Goal: Task Accomplishment & Management: Use online tool/utility

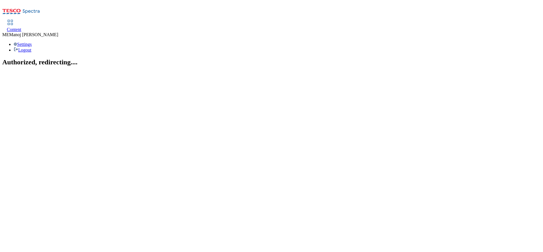
click at [21, 27] on span "Content" at bounding box center [14, 29] width 14 height 5
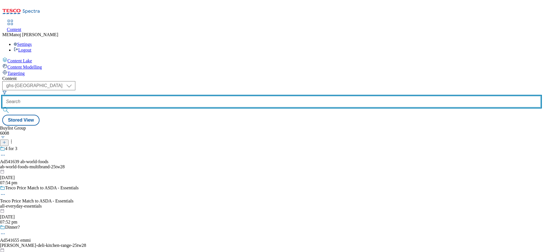
click at [137, 96] on input "text" at bounding box center [271, 101] width 538 height 11
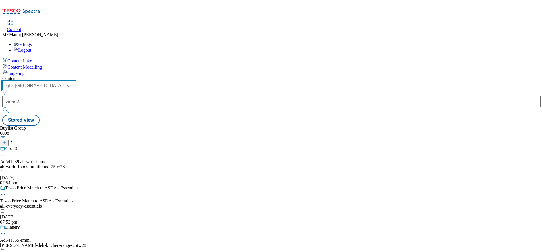
click at [75, 81] on select "ghs-roi ghs-[GEOGRAPHIC_DATA]" at bounding box center [38, 85] width 73 height 9
select select "ghs-roi"
click at [74, 81] on select "ghs-roi ghs-[GEOGRAPHIC_DATA]" at bounding box center [38, 85] width 73 height 9
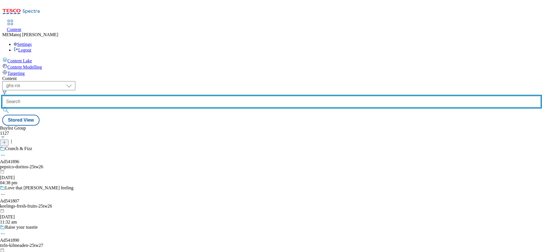
click at [126, 96] on input "text" at bounding box center [271, 101] width 538 height 11
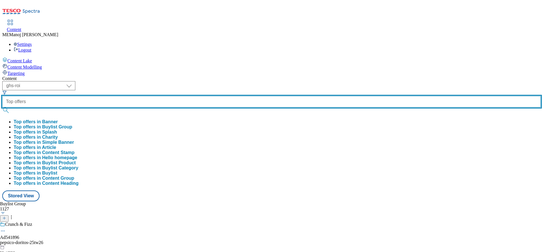
type input "Top offers"
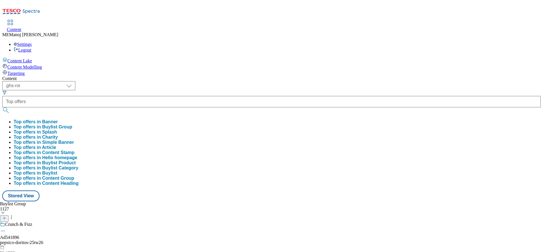
click at [72, 124] on button "Top offers in Buylist Group" at bounding box center [43, 126] width 59 height 5
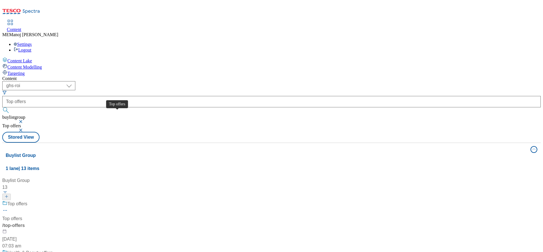
click at [27, 200] on div "Top offers" at bounding box center [17, 203] width 20 height 7
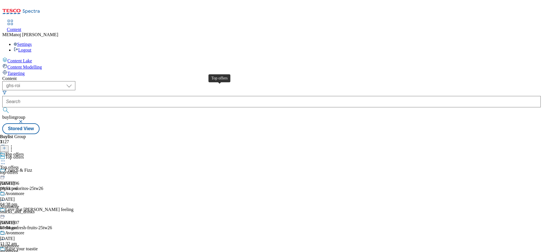
click at [24, 151] on div "Top offers" at bounding box center [14, 153] width 19 height 5
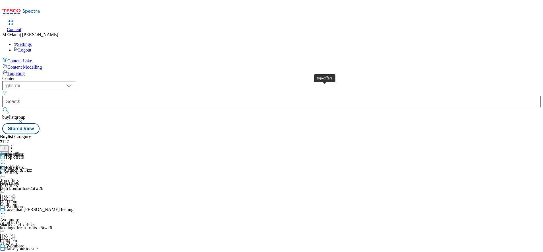
click at [23, 151] on div "top-offers" at bounding box center [14, 153] width 18 height 5
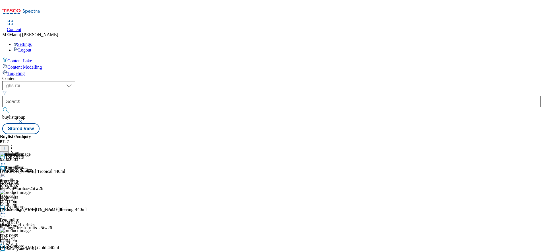
click at [9, 145] on button at bounding box center [4, 148] width 9 height 7
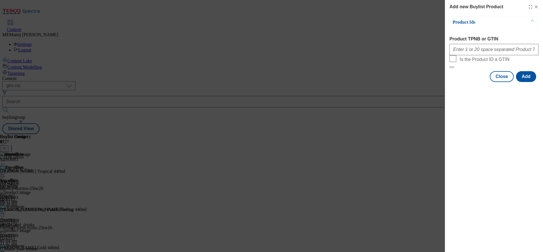
click at [394, 57] on div "Add new Buylist Product Product Ids Product TPNB or GTIN Is the Product ID a GT…" at bounding box center [271, 126] width 543 height 252
click at [496, 82] on button "Close" at bounding box center [502, 76] width 24 height 11
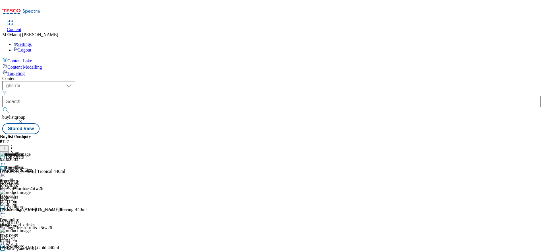
click at [6, 171] on icon at bounding box center [3, 174] width 6 height 6
click at [36, 236] on span "Un-publish" at bounding box center [27, 238] width 18 height 4
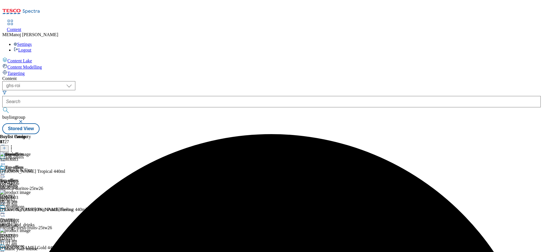
click at [3, 173] on circle at bounding box center [3, 173] width 1 height 1
click at [37, 216] on span "Un-preview" at bounding box center [27, 218] width 19 height 4
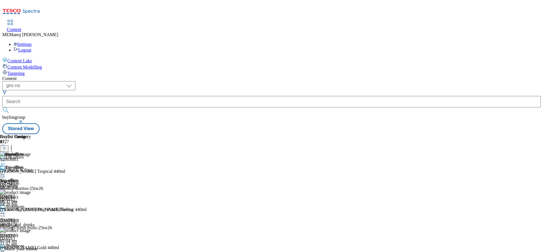
click at [14, 144] on icon at bounding box center [12, 147] width 6 height 6
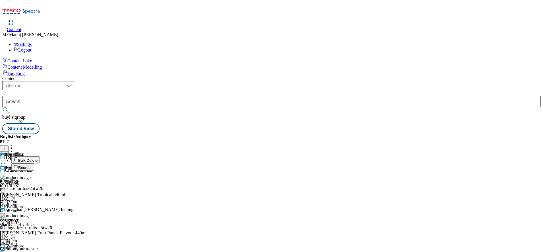
click at [32, 165] on span "Reorder" at bounding box center [25, 167] width 14 height 4
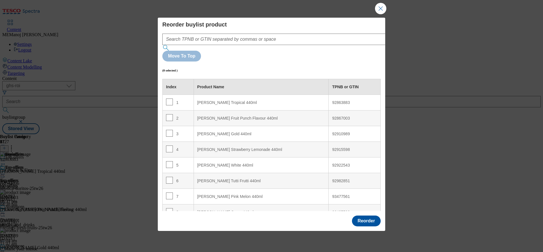
click at [180, 79] on th "Index" at bounding box center [178, 87] width 31 height 16
click at [177, 84] on div "Index" at bounding box center [178, 86] width 24 height 5
click at [379, 14] on button "Close Modal" at bounding box center [380, 8] width 11 height 11
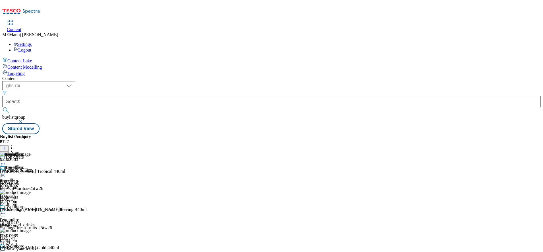
click at [12, 147] on circle at bounding box center [11, 147] width 1 height 1
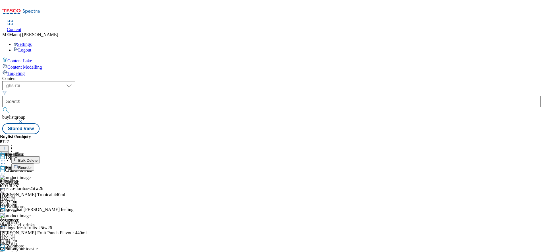
click at [91, 156] on li "Bulk Delete" at bounding box center [51, 159] width 80 height 7
click at [38, 158] on span "Bulk Delete" at bounding box center [27, 160] width 19 height 4
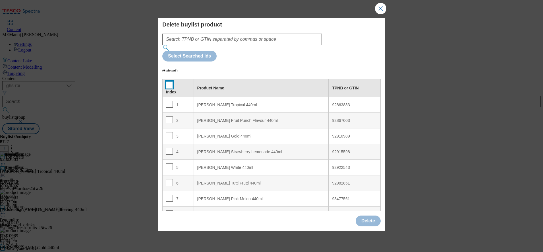
click at [167, 81] on input "Modal" at bounding box center [169, 84] width 7 height 7
checkbox input "true"
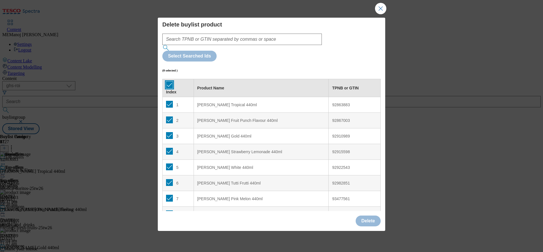
checkbox input "true"
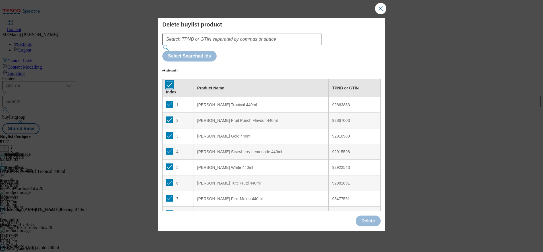
checkbox input "true"
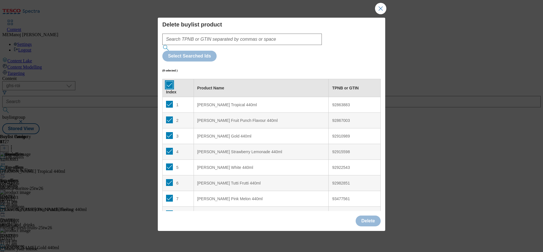
checkbox input "true"
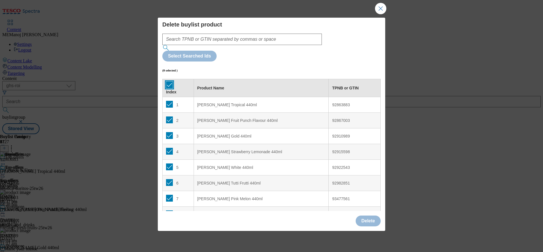
checkbox input "true"
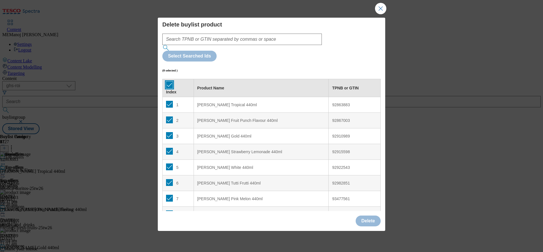
checkbox input "true"
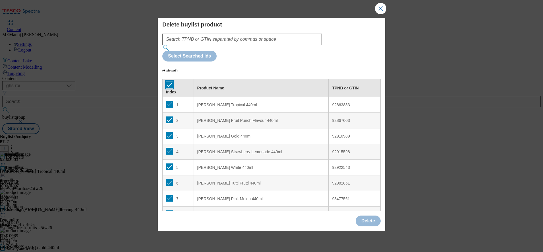
checkbox input "true"
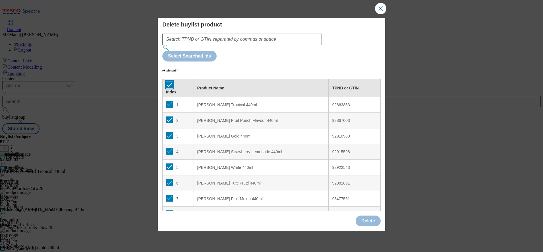
checkbox input "true"
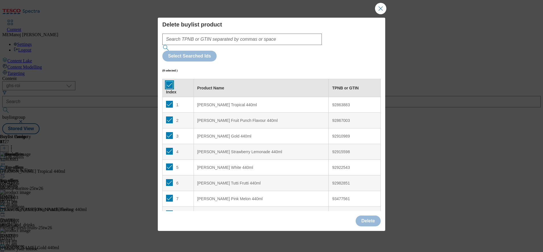
checkbox input "true"
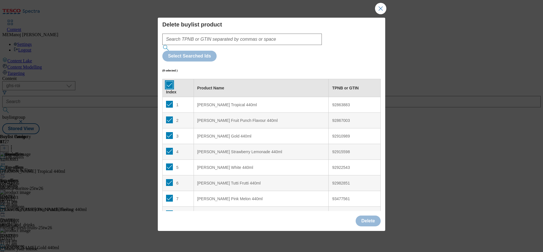
checkbox input "true"
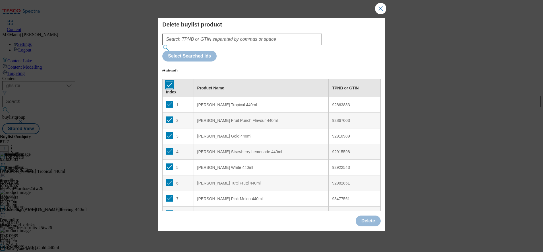
checkbox input "true"
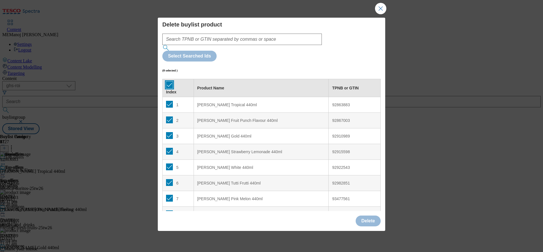
checkbox input "true"
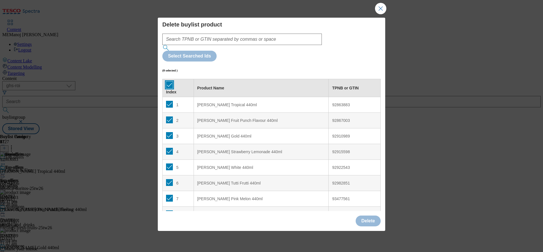
checkbox input "true"
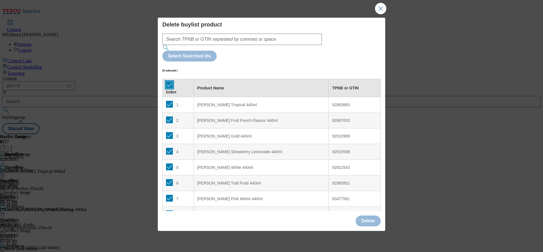
checkbox input "true"
click at [169, 101] on input "Modal" at bounding box center [169, 104] width 7 height 7
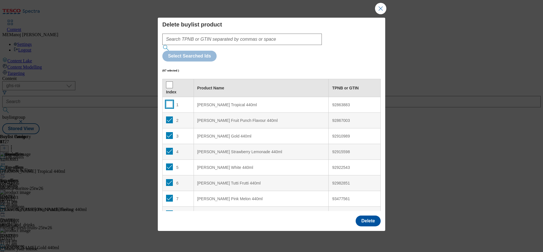
checkbox input "false"
click at [370, 215] on button "Delete" at bounding box center [368, 220] width 25 height 11
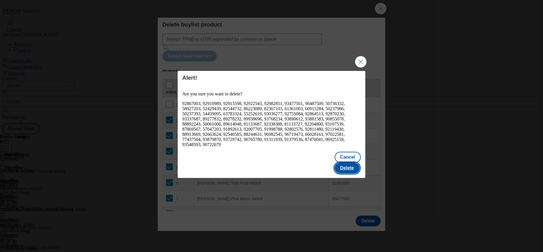
click at [352, 162] on button "Delete" at bounding box center [346, 167] width 25 height 11
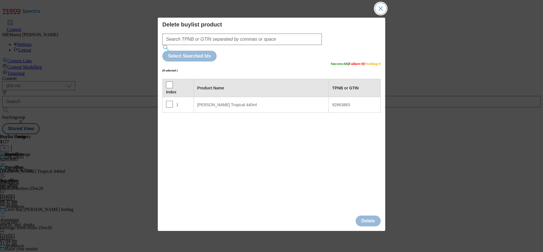
click at [382, 14] on button "Close Modal" at bounding box center [380, 8] width 11 height 11
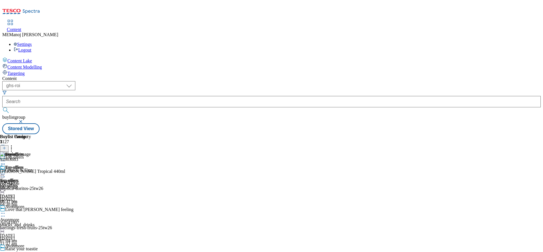
click at [6, 146] on icon at bounding box center [4, 148] width 4 height 4
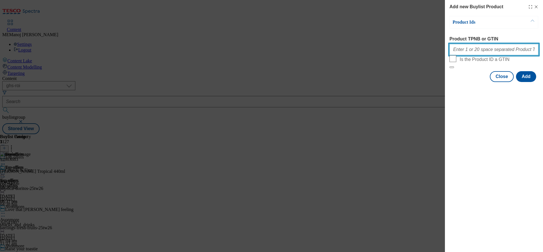
click at [484, 52] on input "Product TPNB or GTIN" at bounding box center [493, 49] width 89 height 11
paste input "85995282 96484334 72080762 88892024 89975887 54385446 96439216 97028085 9687142…"
type input "85995282 96484334 72080762 88892024 89975887 54385446 96439216 97028085 9687142…"
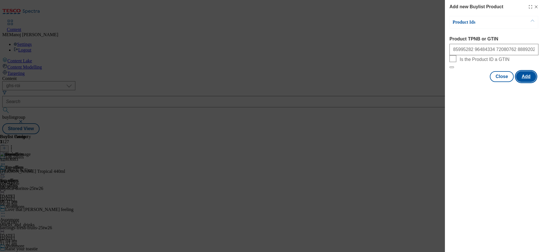
click at [532, 82] on button "Add" at bounding box center [526, 76] width 20 height 11
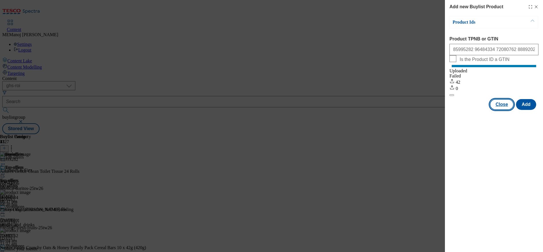
click at [507, 110] on button "Close" at bounding box center [502, 104] width 24 height 11
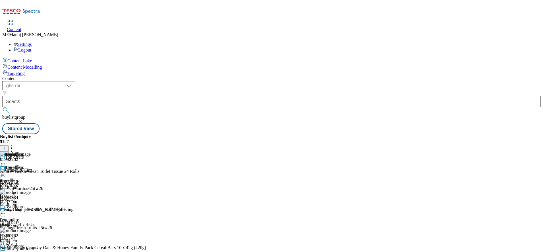
click at [14, 144] on icon at bounding box center [12, 147] width 6 height 6
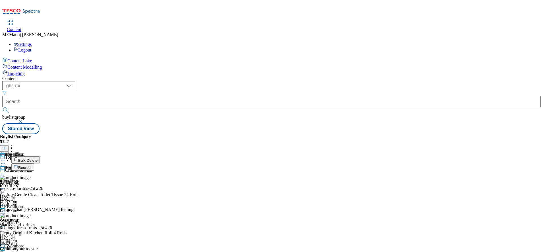
click at [38, 158] on span "Bulk Delete" at bounding box center [27, 160] width 19 height 4
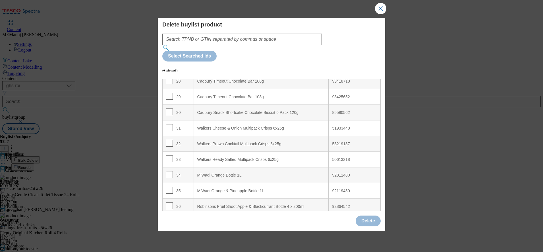
scroll to position [556, 0]
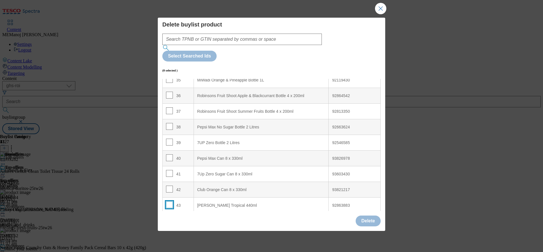
click at [170, 201] on input "Modal" at bounding box center [169, 204] width 7 height 7
checkbox input "true"
click at [375, 215] on button "Delete" at bounding box center [368, 220] width 25 height 11
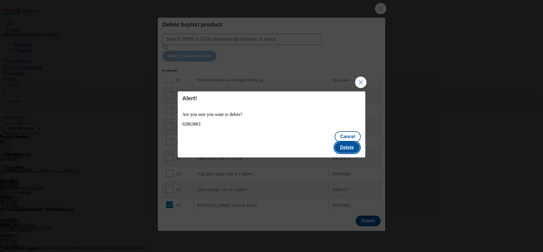
click at [354, 142] on button "Delete" at bounding box center [346, 147] width 25 height 11
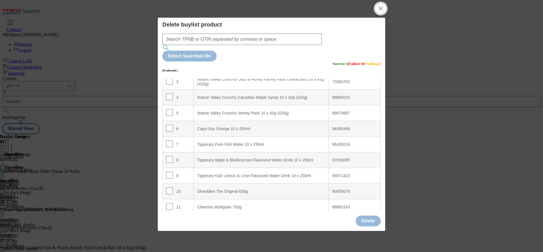
scroll to position [0, 0]
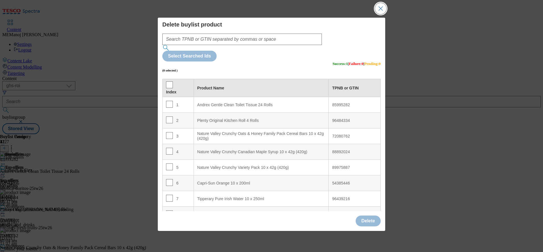
click at [385, 14] on button "Close Modal" at bounding box center [380, 8] width 11 height 11
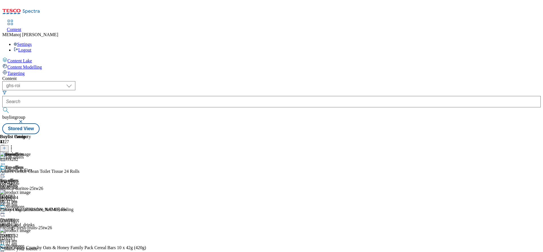
click at [6, 171] on icon at bounding box center [3, 174] width 6 height 6
click at [31, 210] on span "Preview" at bounding box center [24, 212] width 13 height 4
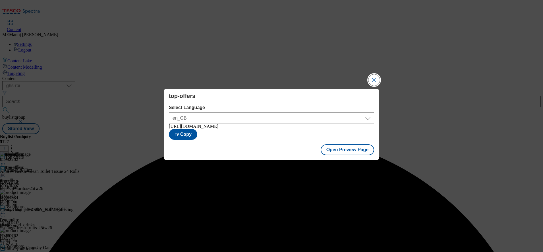
click at [371, 82] on button "Close Modal" at bounding box center [373, 79] width 11 height 11
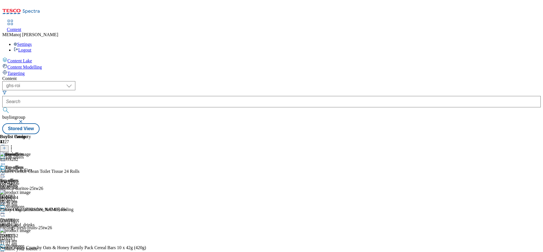
click at [6, 171] on icon at bounding box center [3, 174] width 6 height 6
click at [37, 216] on span "Un-preview" at bounding box center [27, 218] width 19 height 4
click at [6, 171] on icon at bounding box center [3, 174] width 6 height 6
click at [31, 210] on span "Preview" at bounding box center [24, 212] width 13 height 4
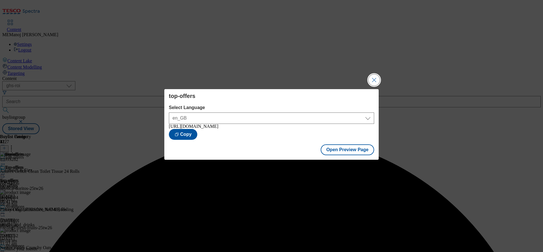
click at [374, 82] on button "Close Modal" at bounding box center [373, 79] width 11 height 11
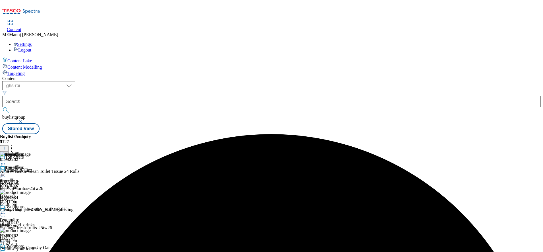
click at [6, 171] on icon at bounding box center [3, 174] width 6 height 6
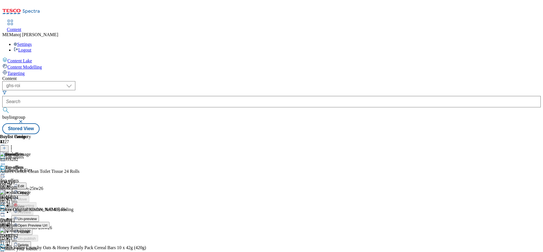
click at [30, 229] on span "Publish" at bounding box center [24, 231] width 13 height 4
